Goal: Task Accomplishment & Management: Complete application form

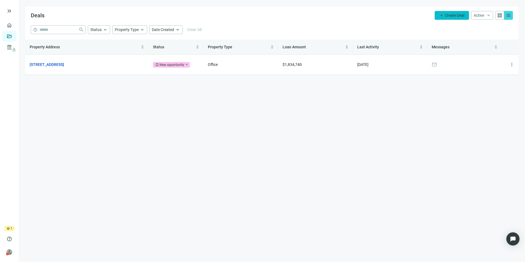
click at [449, 17] on span "Create Deal" at bounding box center [455, 15] width 20 height 4
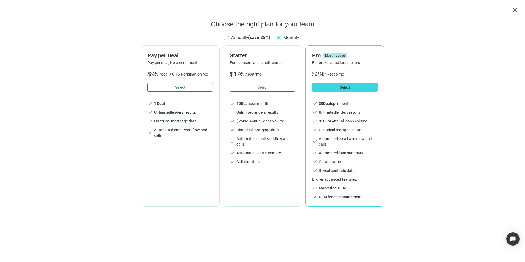
click at [178, 87] on span "Select" at bounding box center [180, 87] width 10 height 4
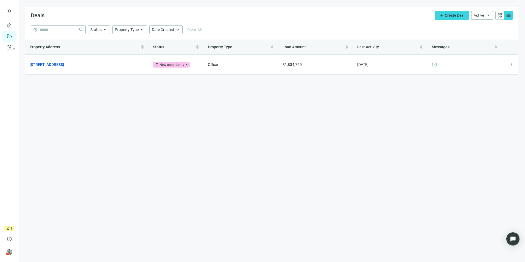
click at [487, 15] on span "keyboard_arrow_down" at bounding box center [488, 15] width 4 height 4
click at [482, 25] on span "Active" at bounding box center [479, 26] width 10 height 4
